Goal: Task Accomplishment & Management: Complete application form

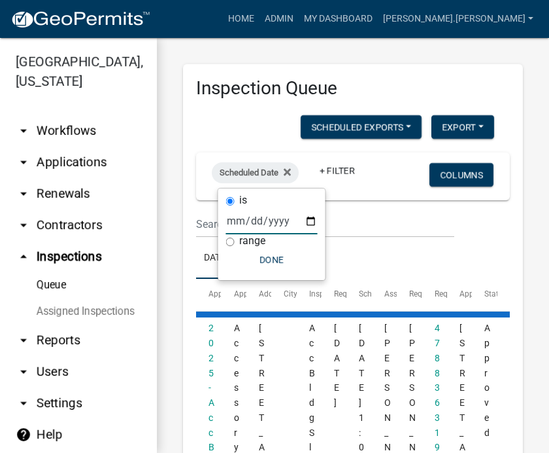
click at [279, 216] on input "date" at bounding box center [272, 220] width 92 height 27
type input "[DATE]"
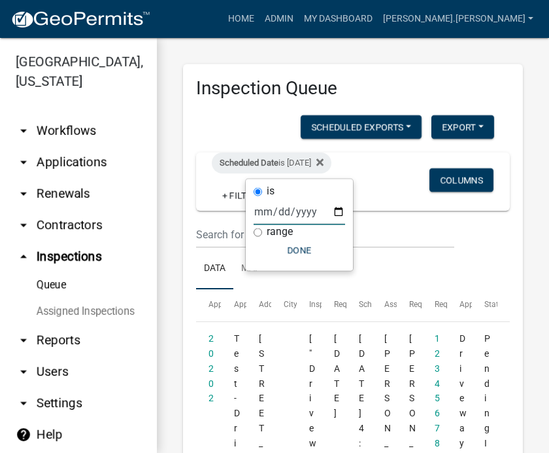
click at [290, 254] on button "Done" at bounding box center [300, 251] width 92 height 24
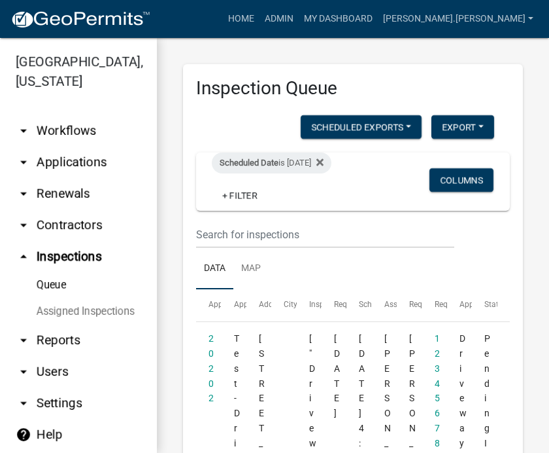
click at [90, 311] on link "Assigned Inspections" at bounding box center [78, 311] width 157 height 26
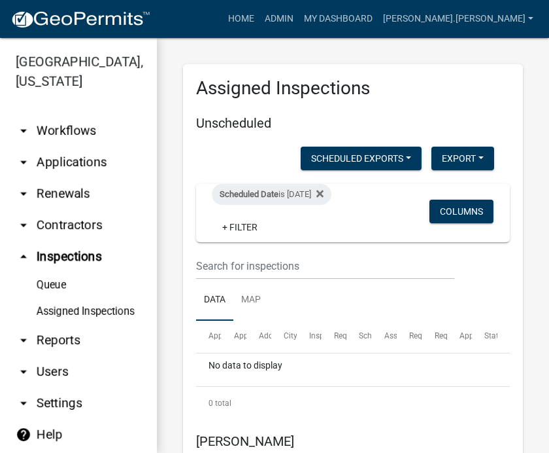
click at [324, 184] on fa-icon at bounding box center [317, 194] width 12 height 21
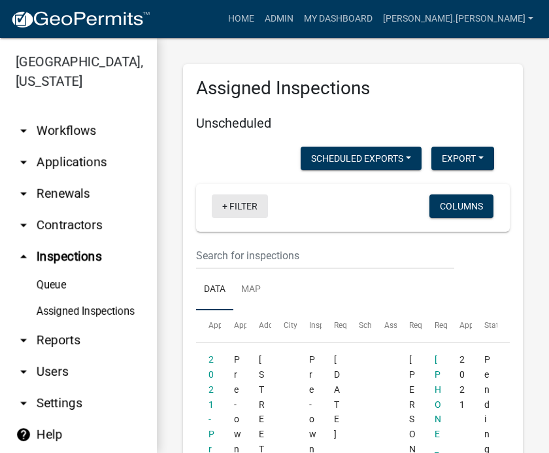
click at [233, 206] on link "+ Filter" at bounding box center [240, 206] width 56 height 24
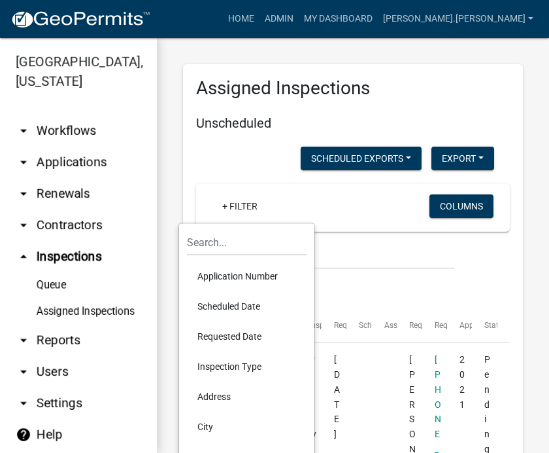
click at [252, 307] on li "Scheduled Date" at bounding box center [247, 306] width 120 height 30
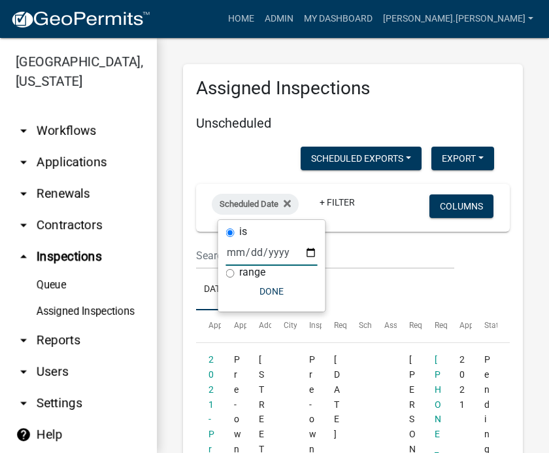
click at [265, 262] on input "date" at bounding box center [272, 252] width 92 height 27
type input "[DATE]"
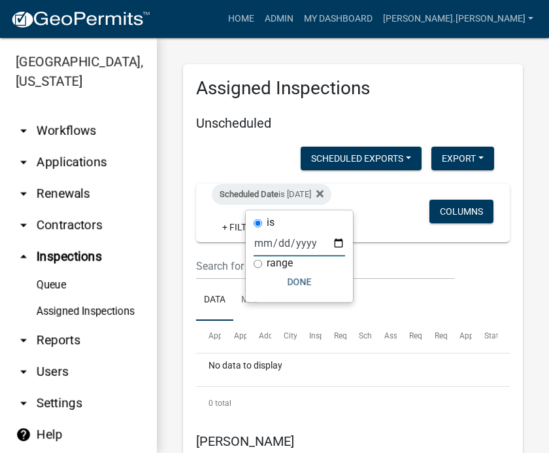
click at [288, 292] on button "Done" at bounding box center [300, 282] width 92 height 24
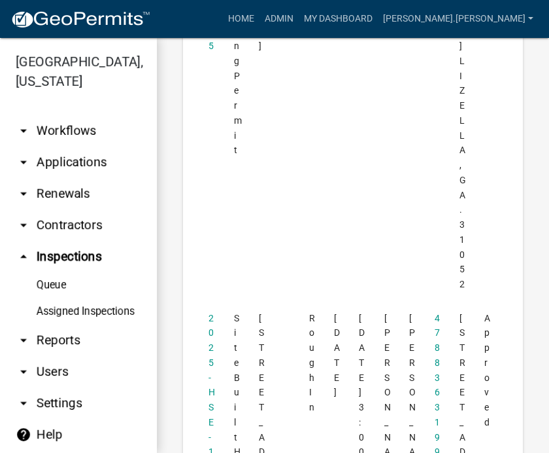
scroll to position [1708, 0]
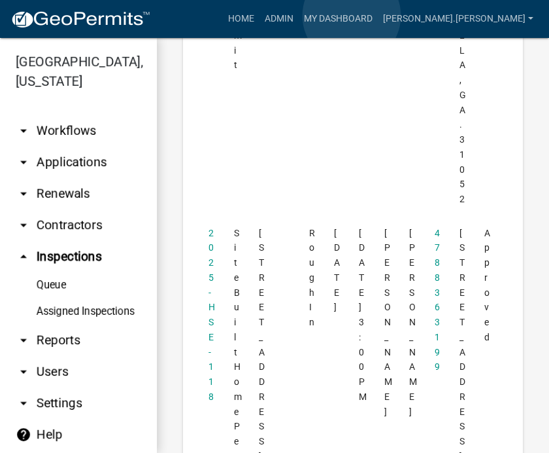
click at [299, 16] on link "Admin" at bounding box center [279, 19] width 39 height 25
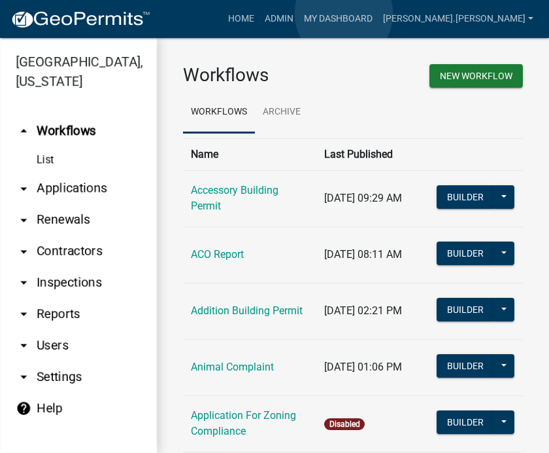
click at [299, 14] on link "Admin" at bounding box center [279, 19] width 39 height 25
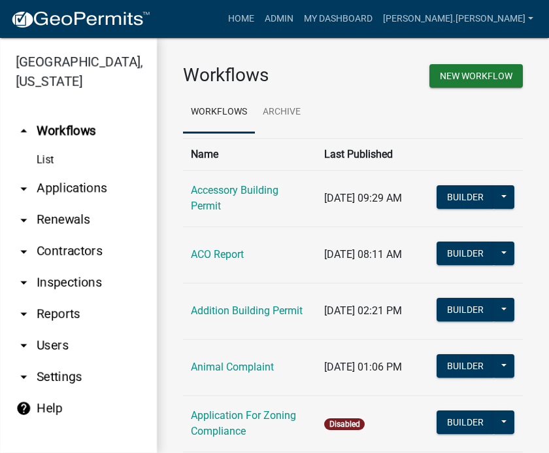
click at [77, 281] on link "arrow_drop_down Inspections" at bounding box center [78, 282] width 157 height 31
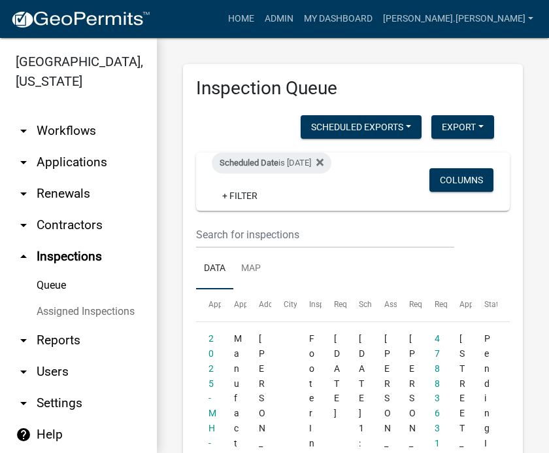
click at [57, 285] on link "Queue" at bounding box center [78, 285] width 157 height 26
click at [53, 286] on link "Queue" at bounding box center [78, 285] width 157 height 26
click at [51, 280] on link "Queue" at bounding box center [78, 285] width 157 height 26
click at [48, 277] on link "Queue" at bounding box center [78, 285] width 157 height 26
click at [58, 284] on link "Queue" at bounding box center [78, 285] width 157 height 26
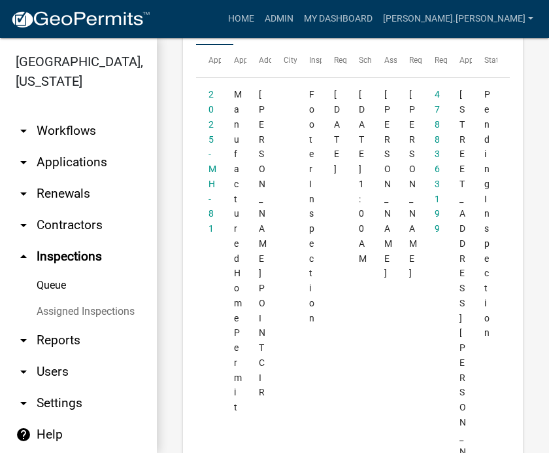
scroll to position [245, 0]
click at [209, 207] on link "2025-MH-81" at bounding box center [213, 160] width 8 height 145
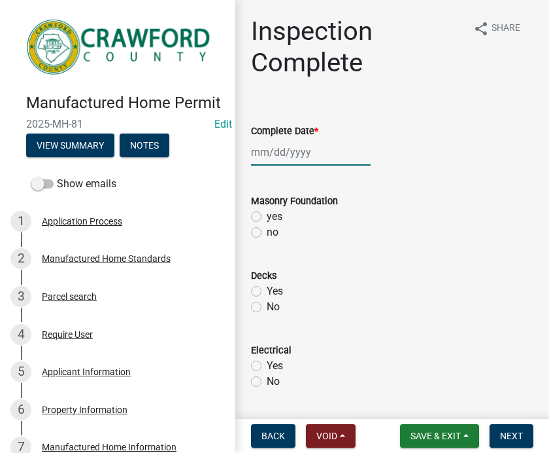
click at [306, 158] on div at bounding box center [311, 152] width 120 height 27
select select "10"
select select "2025"
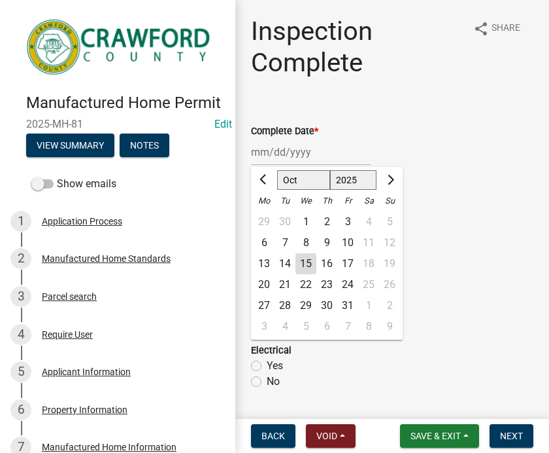
click at [305, 269] on div "15" at bounding box center [306, 263] width 21 height 21
type input "[DATE]"
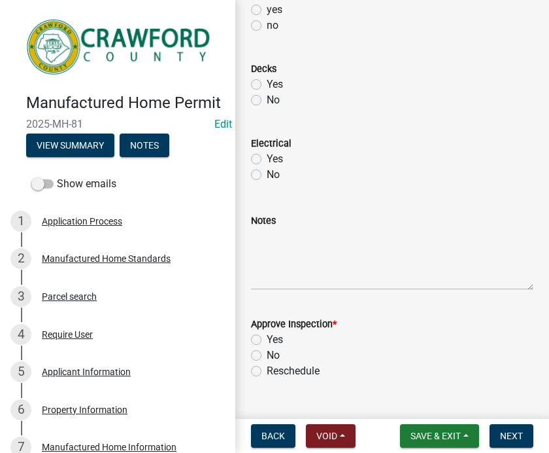
scroll to position [207, 0]
click at [308, 264] on textarea "Notes" at bounding box center [392, 258] width 283 height 61
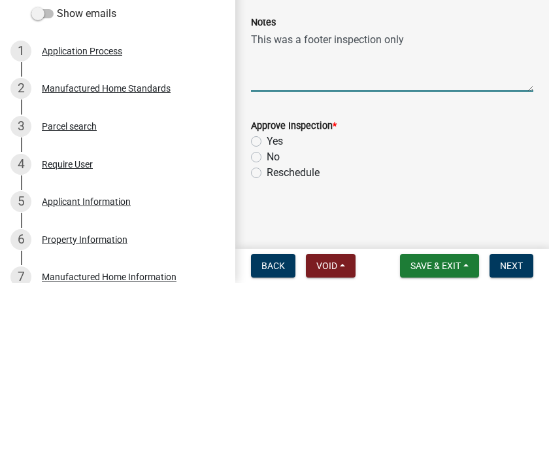
scroll to position [235, 0]
type textarea "This was a footer inspection only"
click at [267, 303] on label "Yes" at bounding box center [275, 311] width 16 height 16
click at [267, 303] on input "Yes" at bounding box center [271, 307] width 9 height 9
radio input "true"
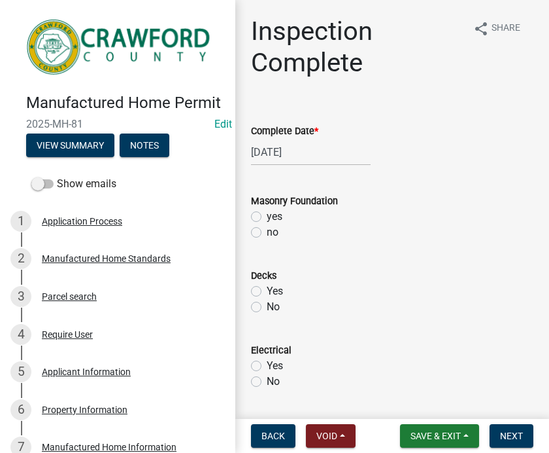
scroll to position [0, 0]
click at [267, 227] on label "no" at bounding box center [273, 232] width 12 height 16
click at [267, 227] on input "no" at bounding box center [271, 228] width 9 height 9
radio input "true"
click at [268, 294] on label "Yes" at bounding box center [275, 291] width 16 height 16
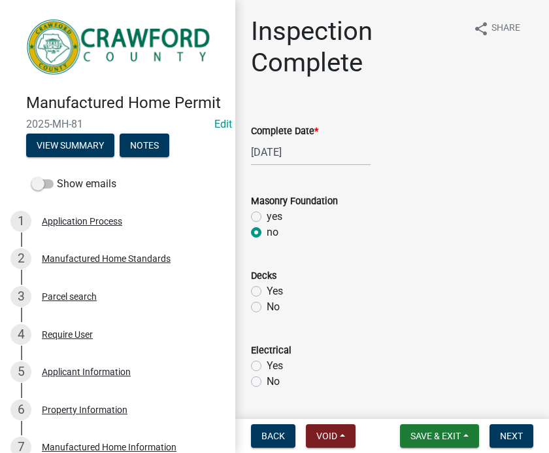
click at [268, 292] on input "Yes" at bounding box center [271, 287] width 9 height 9
radio input "true"
click at [267, 303] on label "No" at bounding box center [273, 307] width 13 height 16
click at [267, 303] on input "No" at bounding box center [271, 303] width 9 height 9
radio input "true"
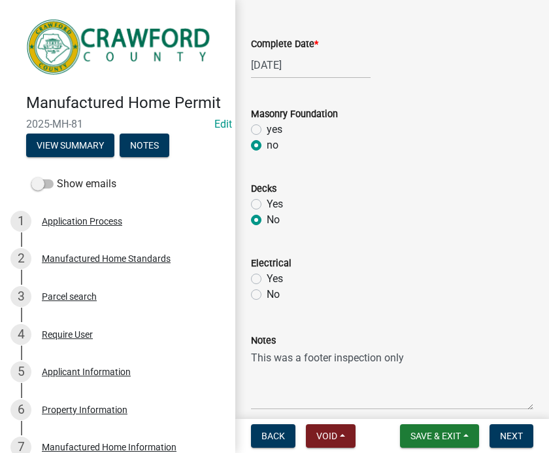
scroll to position [86, 0]
click at [267, 297] on label "No" at bounding box center [273, 295] width 13 height 16
click at [267, 296] on input "No" at bounding box center [271, 291] width 9 height 9
radio input "true"
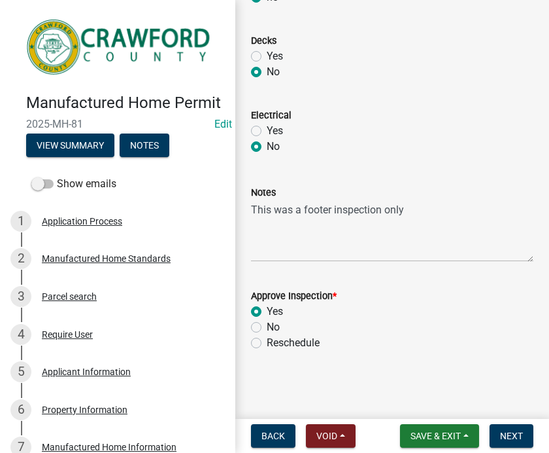
scroll to position [235, 0]
click at [517, 411] on main "Inspection Complete share Share Complete Date * [DATE] Masonry Foundation yes n…" at bounding box center [392, 206] width 314 height 413
click at [519, 435] on span "Next" at bounding box center [511, 435] width 23 height 10
